Goal: Entertainment & Leisure: Consume media (video, audio)

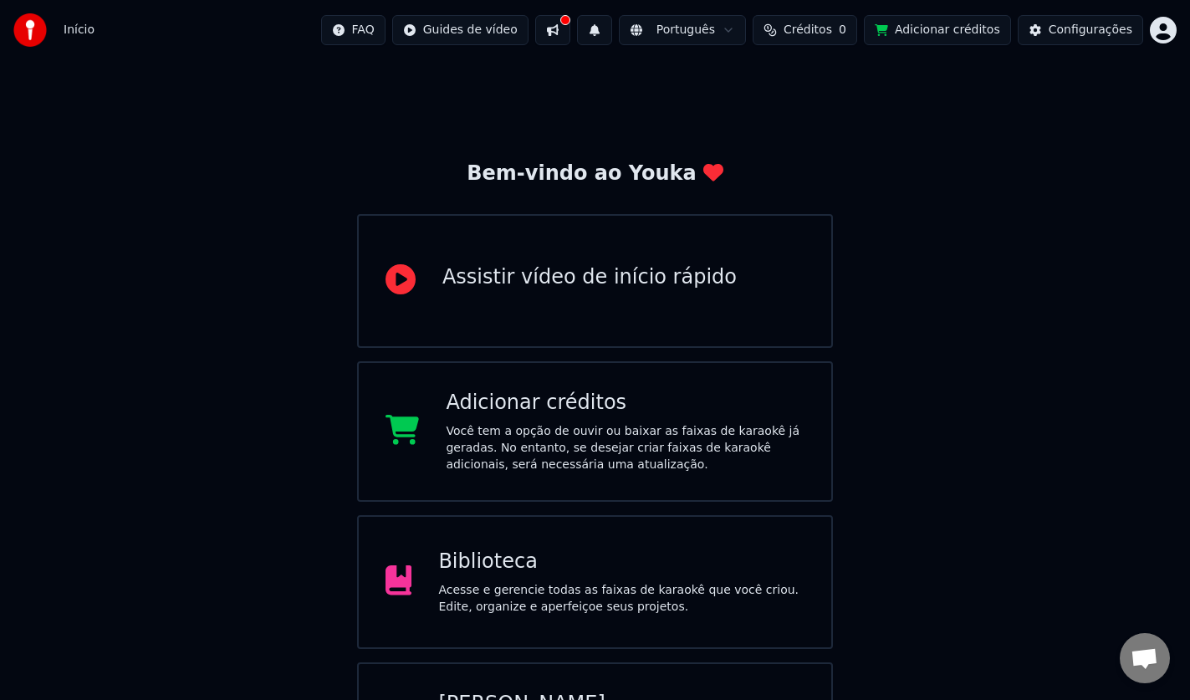
click at [535, 539] on div "Biblioteca Acesse e gerencie todas as faixas de karaokê que você criou. Edite, …" at bounding box center [595, 582] width 476 height 134
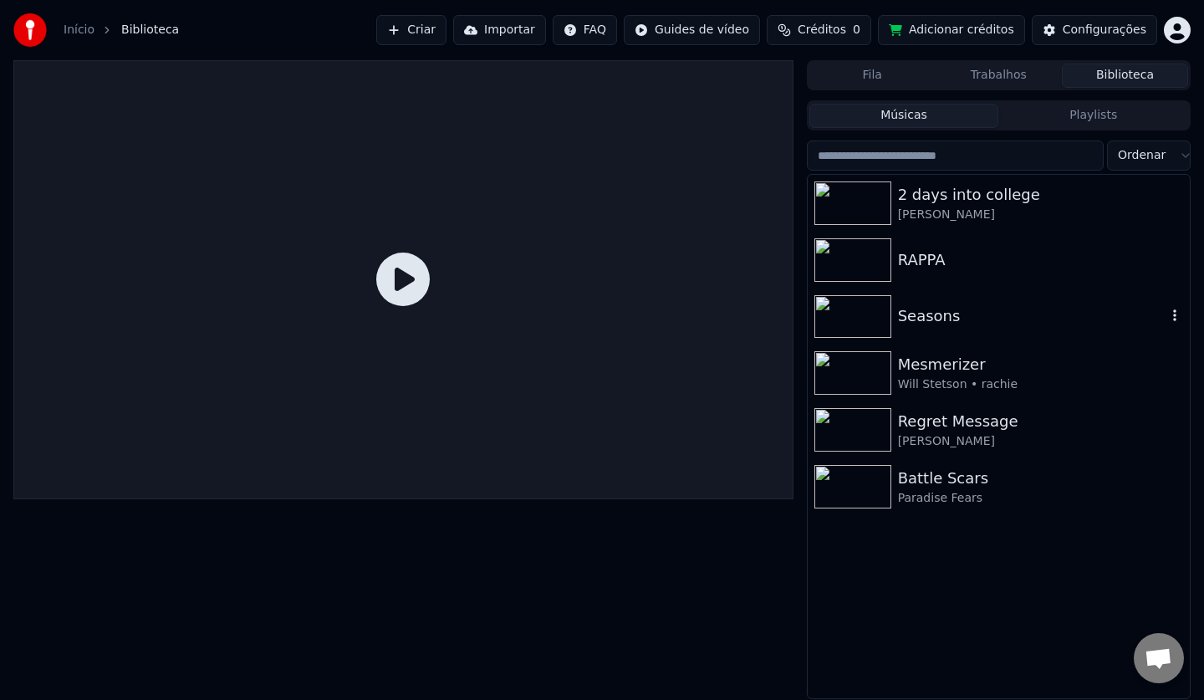
click at [936, 327] on div "Seasons" at bounding box center [1032, 315] width 268 height 23
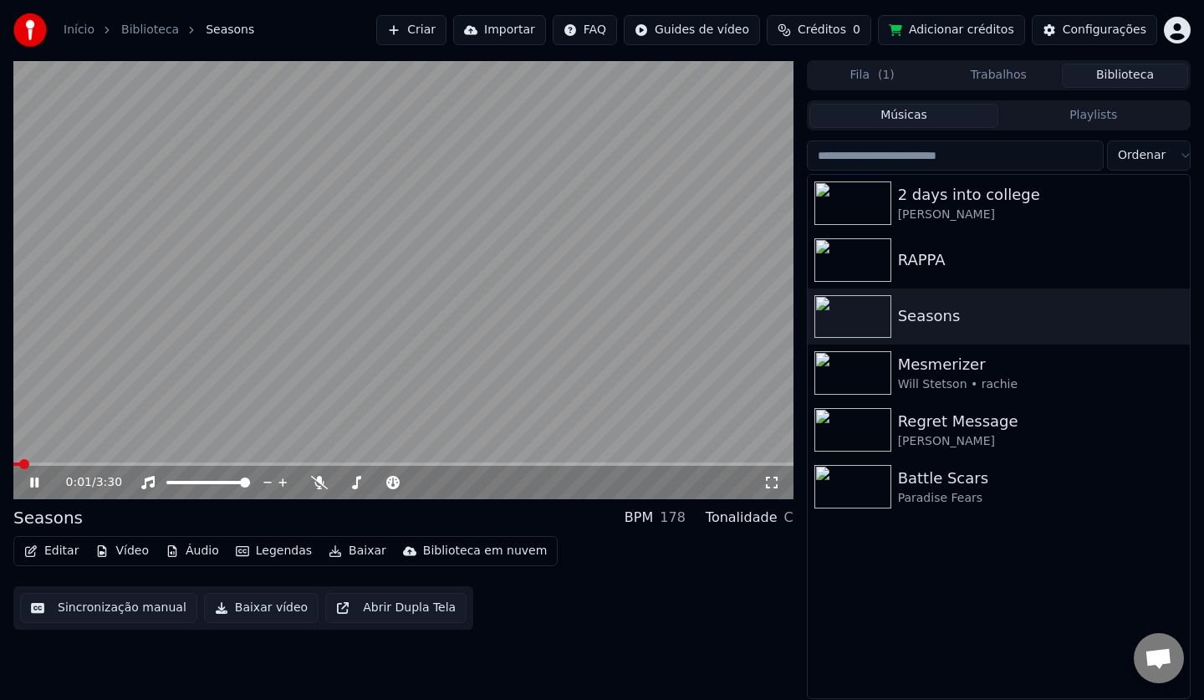
click at [30, 486] on icon at bounding box center [46, 482] width 39 height 13
click at [17, 464] on span at bounding box center [22, 464] width 10 height 10
click at [32, 481] on icon at bounding box center [34, 483] width 10 height 12
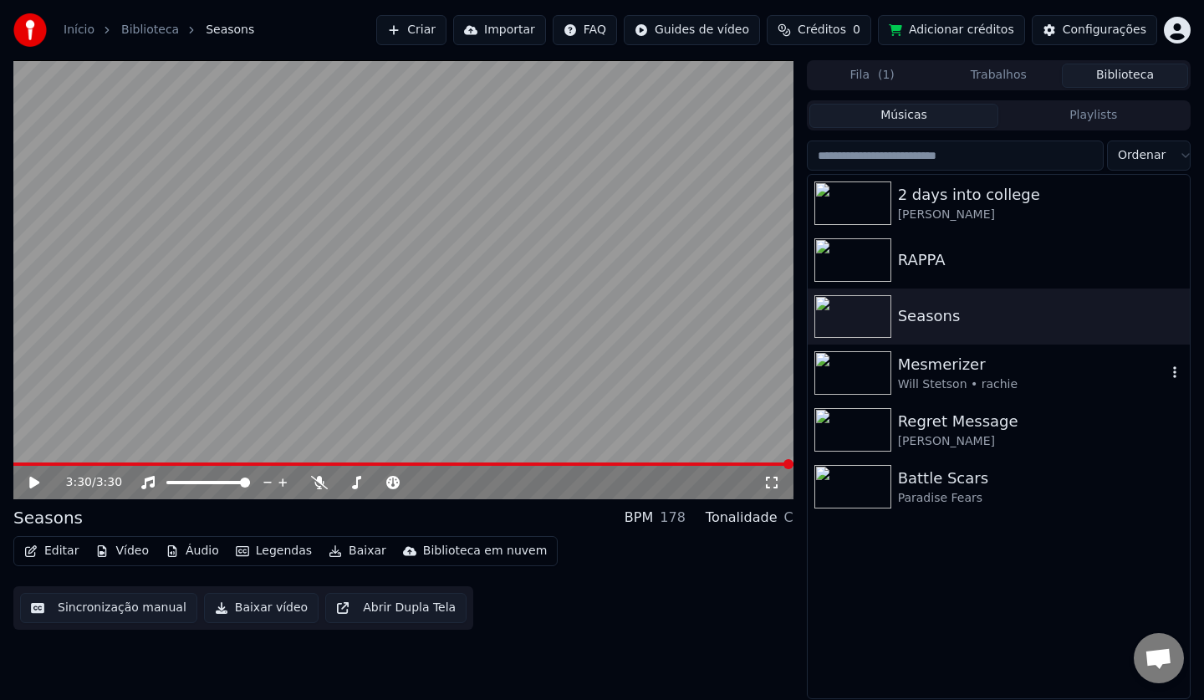
click at [1003, 394] on div "Mesmerizer Will Stetson • rachie" at bounding box center [999, 372] width 382 height 57
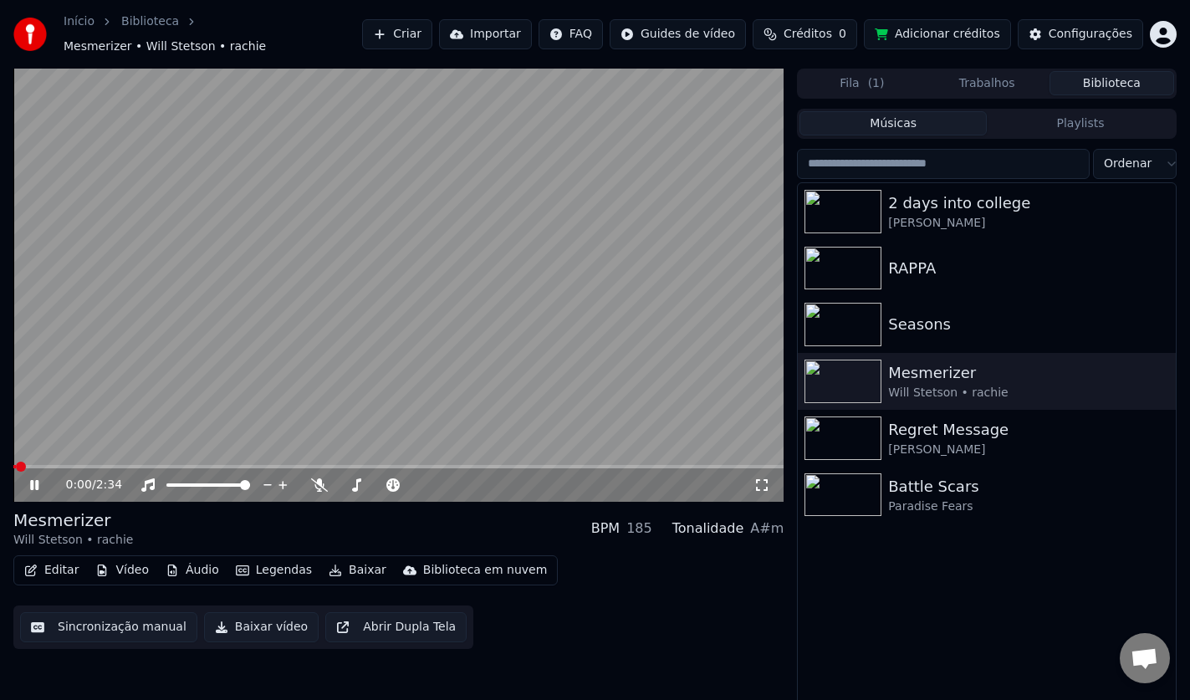
click at [33, 484] on icon at bounding box center [34, 485] width 8 height 10
